Goal: Task Accomplishment & Management: Use online tool/utility

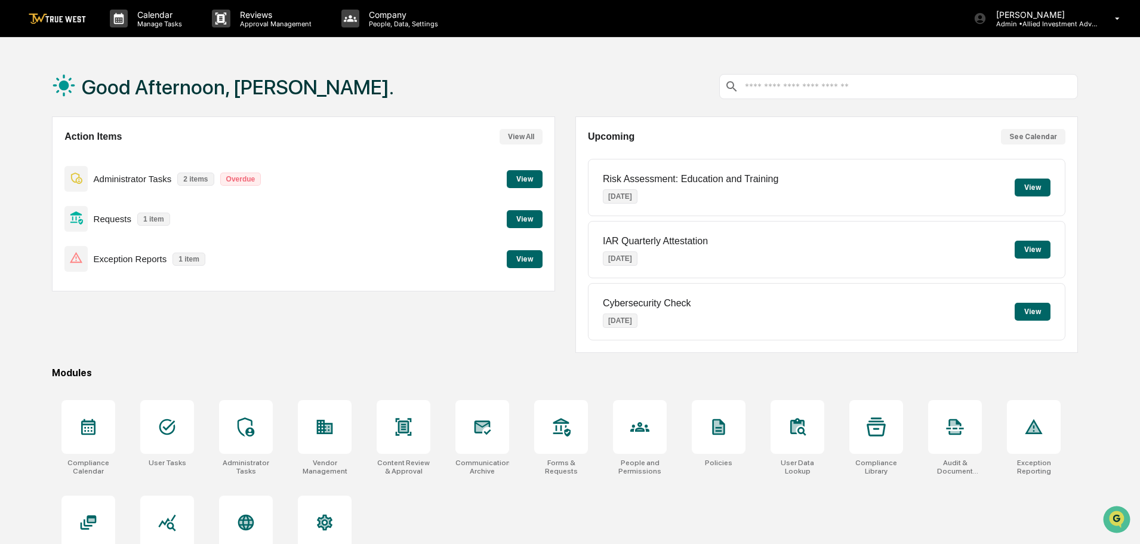
click at [528, 221] on button "View" at bounding box center [525, 219] width 36 height 18
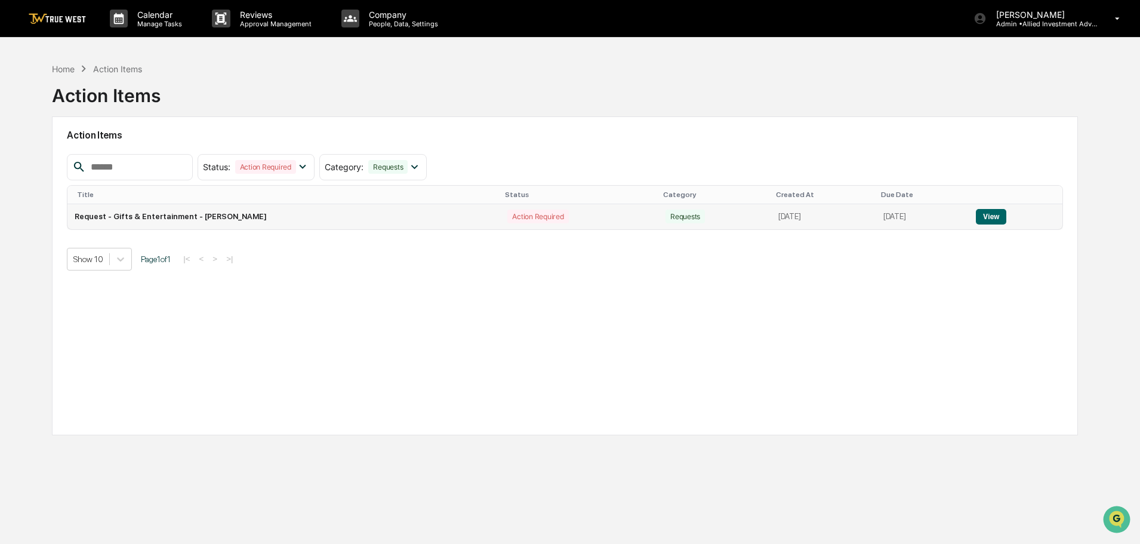
click at [999, 217] on button "View" at bounding box center [991, 217] width 30 height 16
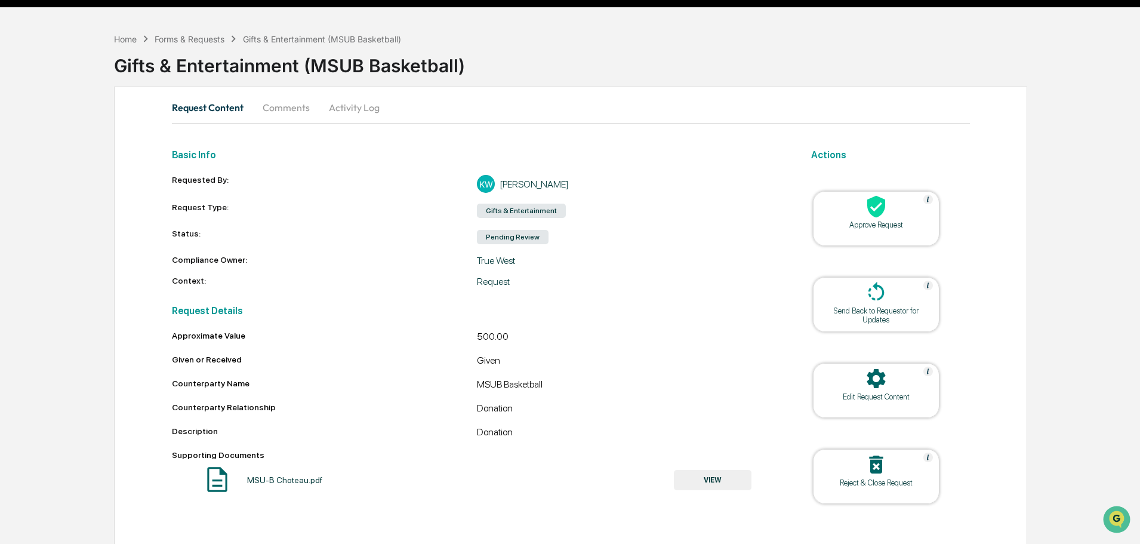
scroll to position [46, 0]
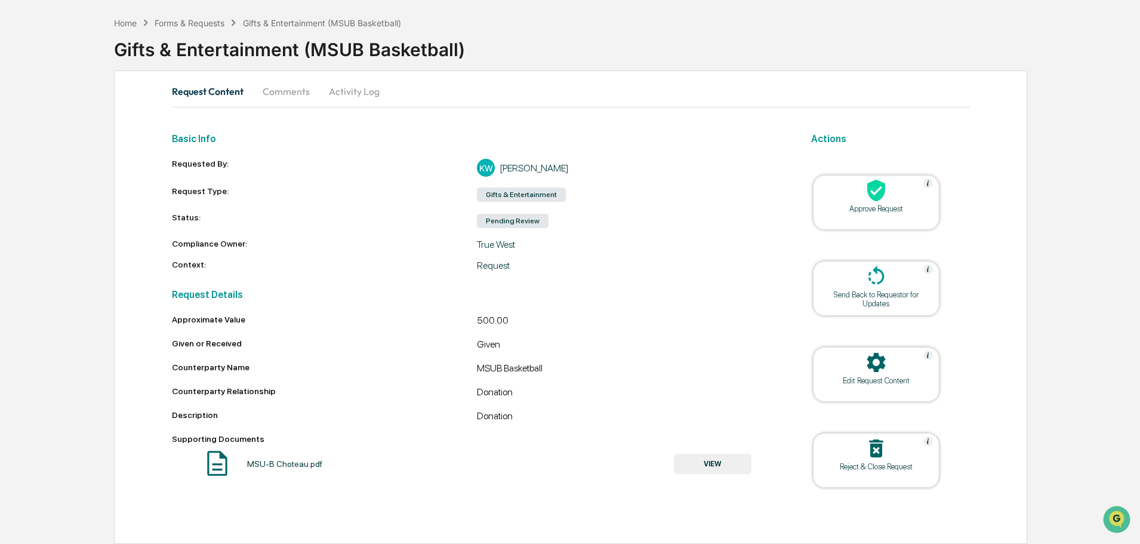
click at [713, 471] on button "VIEW" at bounding box center [713, 464] width 78 height 20
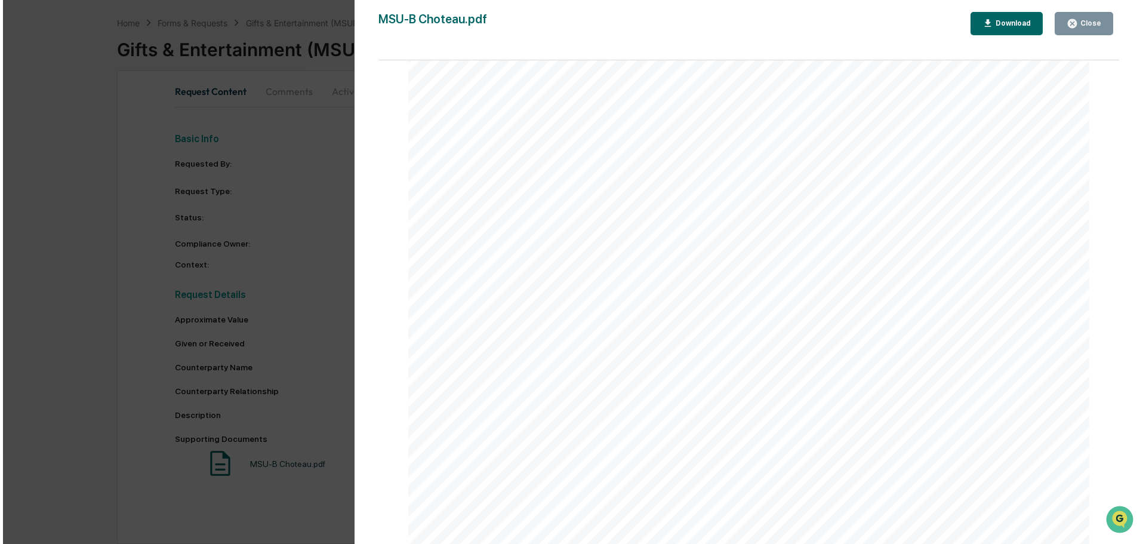
scroll to position [179, 0]
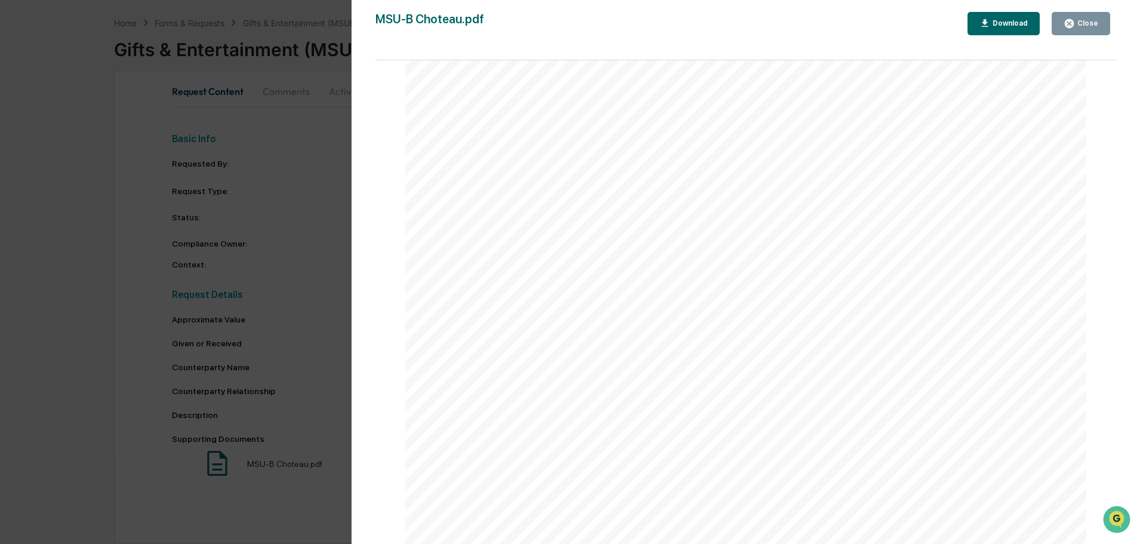
click at [305, 158] on div "Version History [DATE] 08:15 PM [PERSON_NAME] MSU-[PERSON_NAME].pdf Close Downl…" at bounding box center [570, 272] width 1140 height 544
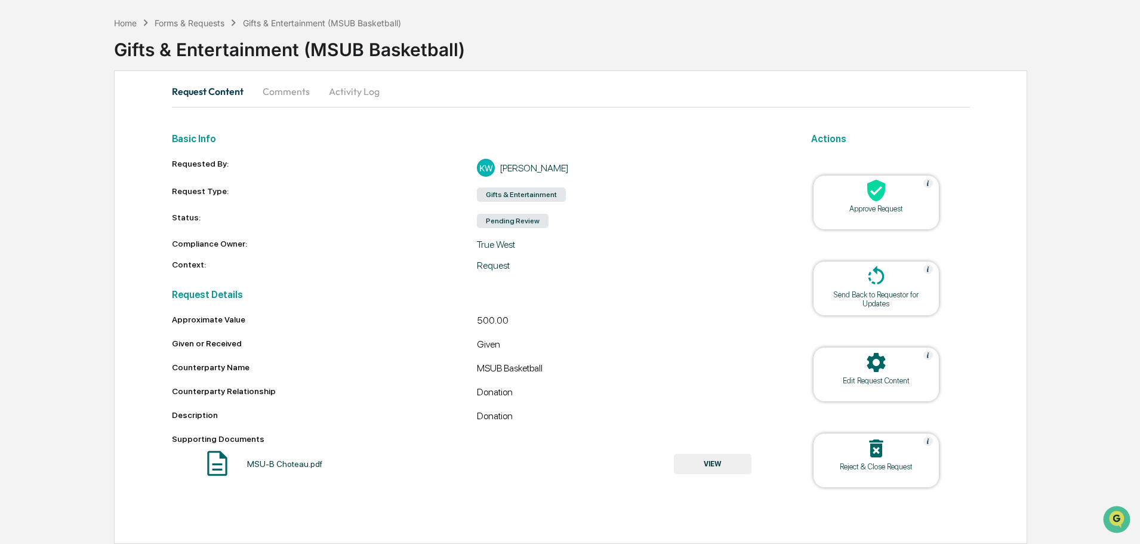
click at [879, 194] on icon at bounding box center [876, 191] width 18 height 22
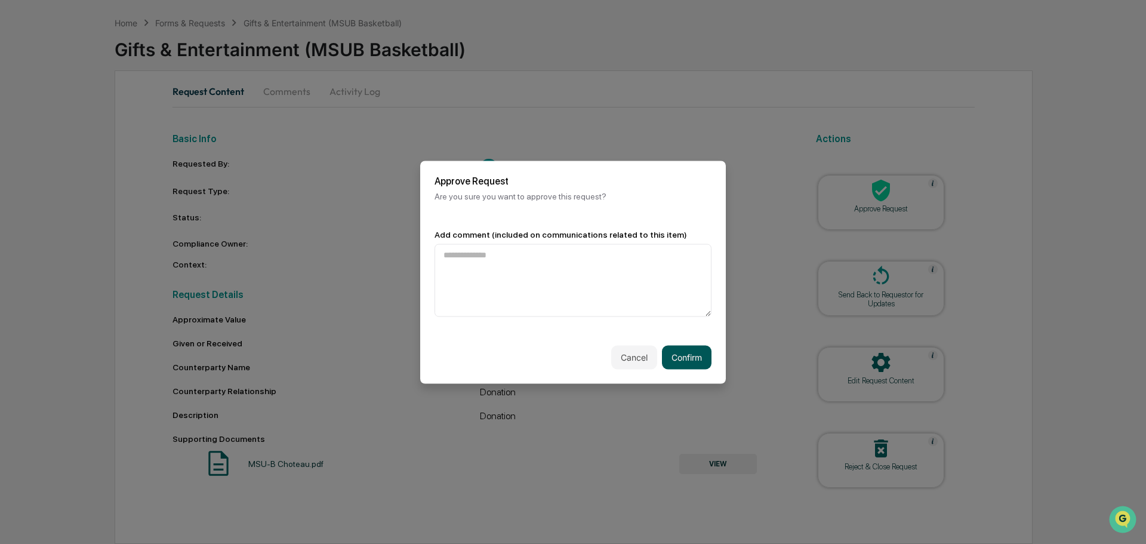
click at [683, 352] on button "Confirm" at bounding box center [687, 357] width 50 height 24
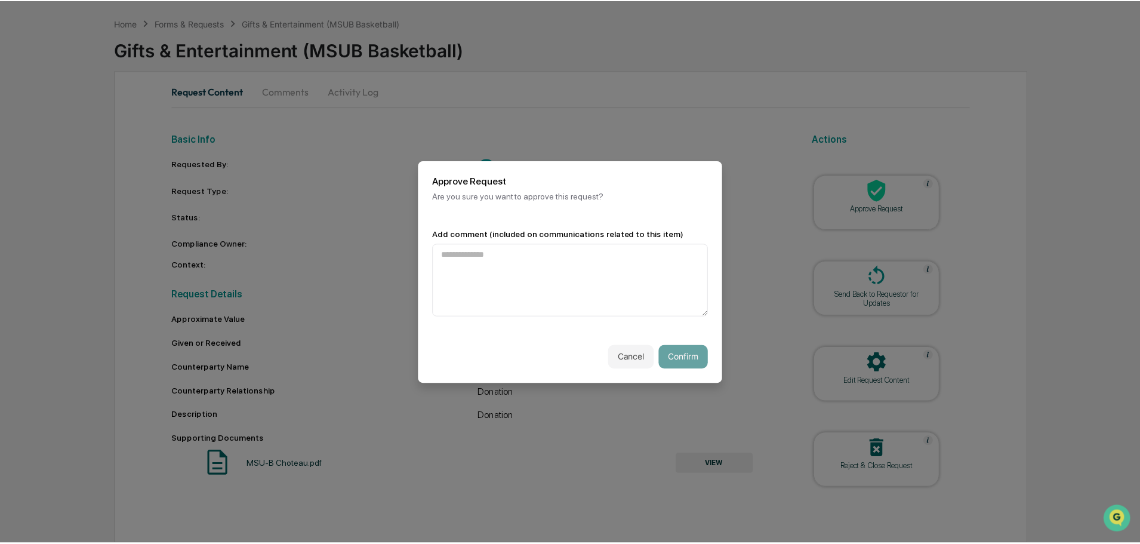
scroll to position [8, 0]
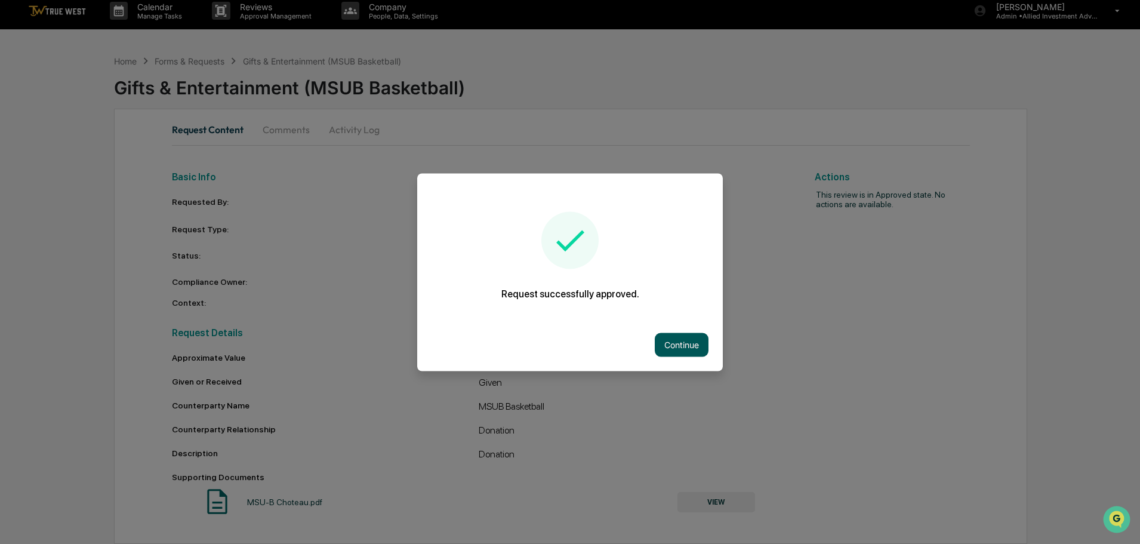
click at [678, 340] on button "Continue" at bounding box center [682, 344] width 54 height 24
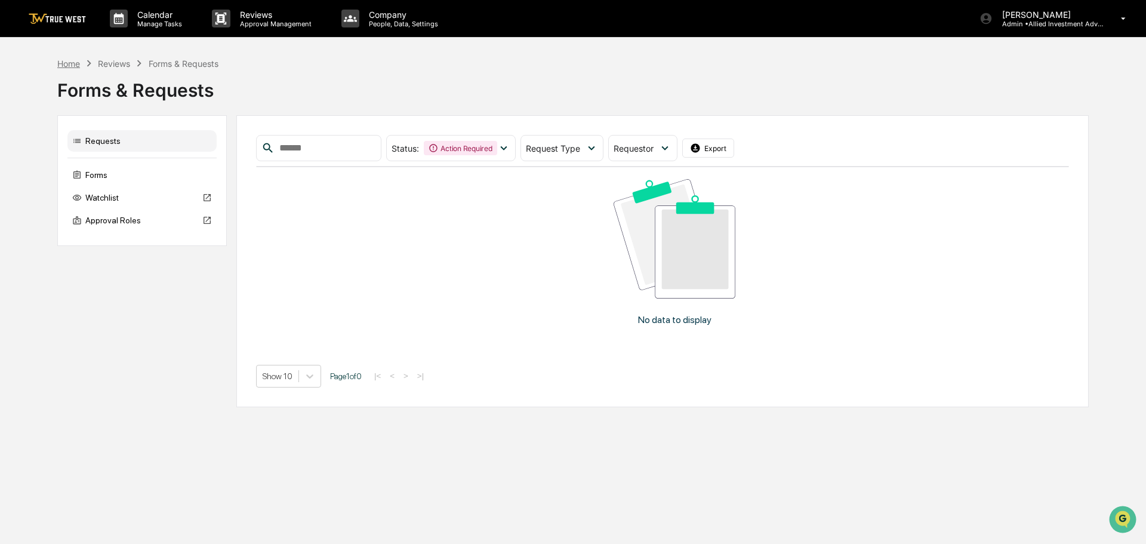
click at [66, 64] on div "Home" at bounding box center [68, 63] width 23 height 10
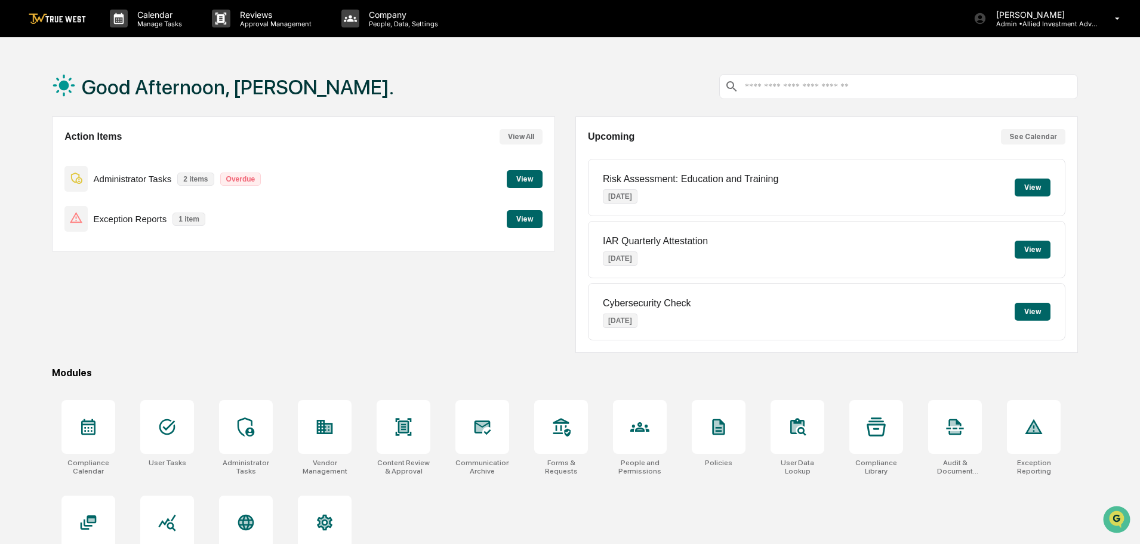
click at [529, 220] on button "View" at bounding box center [525, 219] width 36 height 18
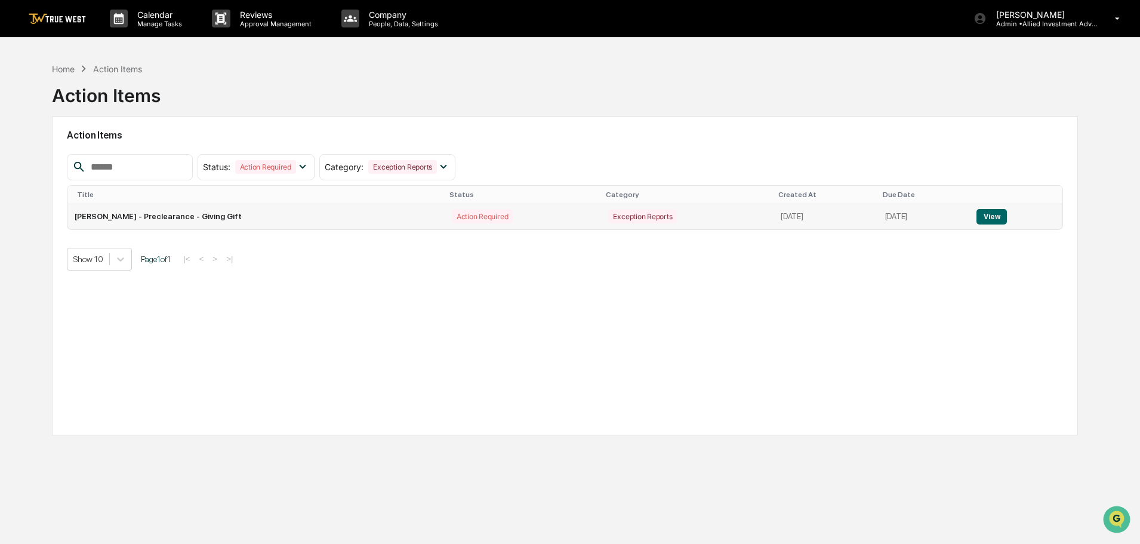
click at [1002, 214] on button "View" at bounding box center [991, 217] width 30 height 16
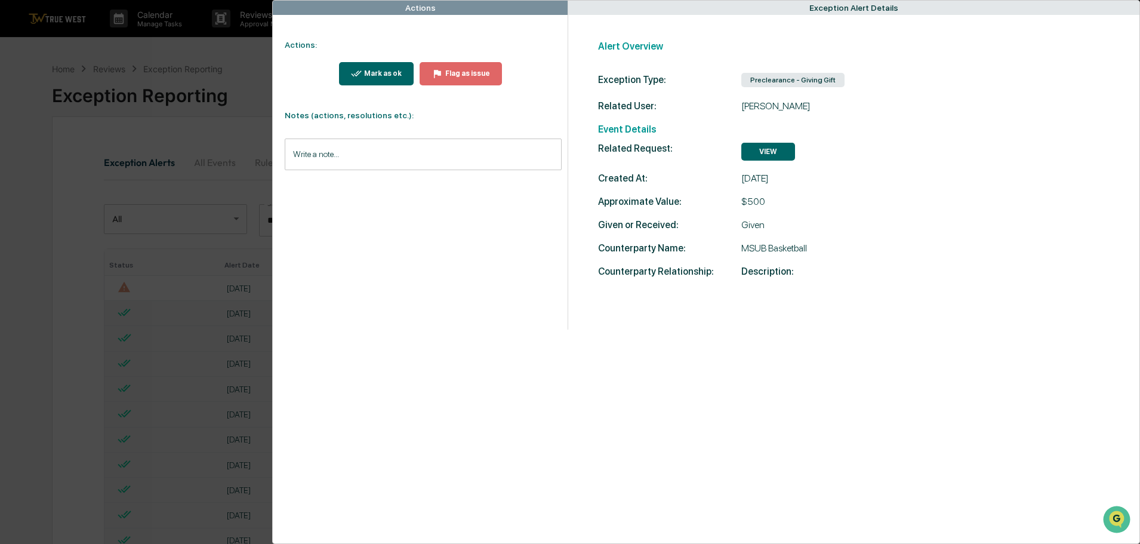
click at [375, 71] on div "Mark as ok" at bounding box center [382, 73] width 40 height 8
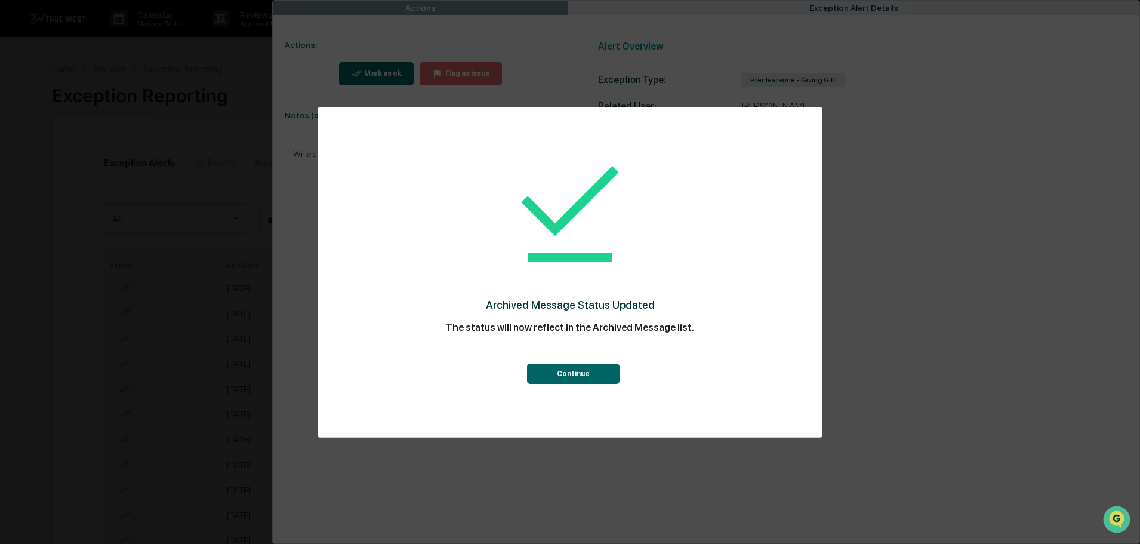
click at [576, 378] on button "Continue" at bounding box center [573, 373] width 92 height 20
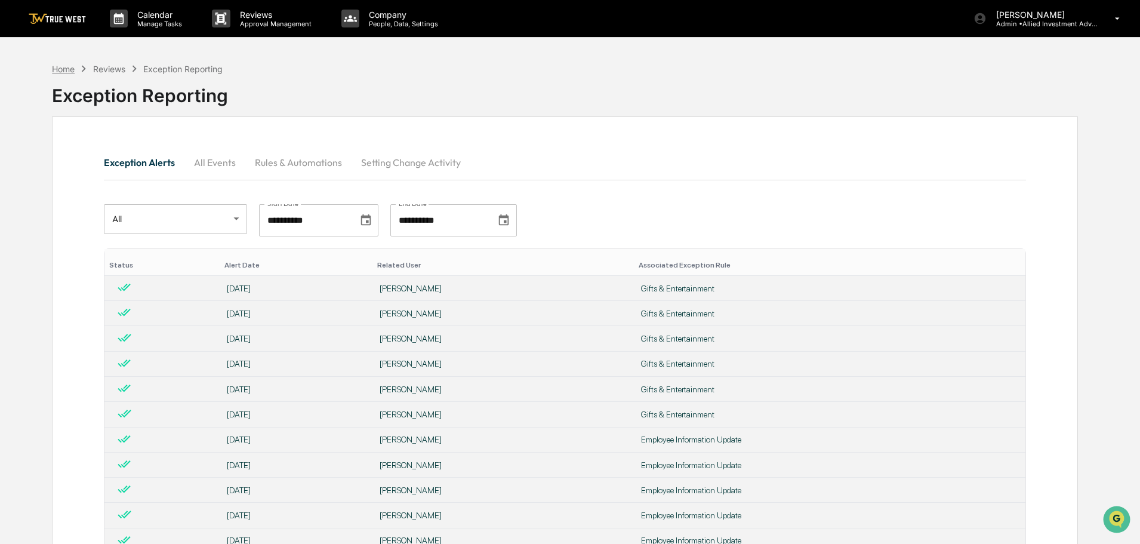
click at [64, 71] on div "Home" at bounding box center [63, 69] width 23 height 10
